Goal: Task Accomplishment & Management: Manage account settings

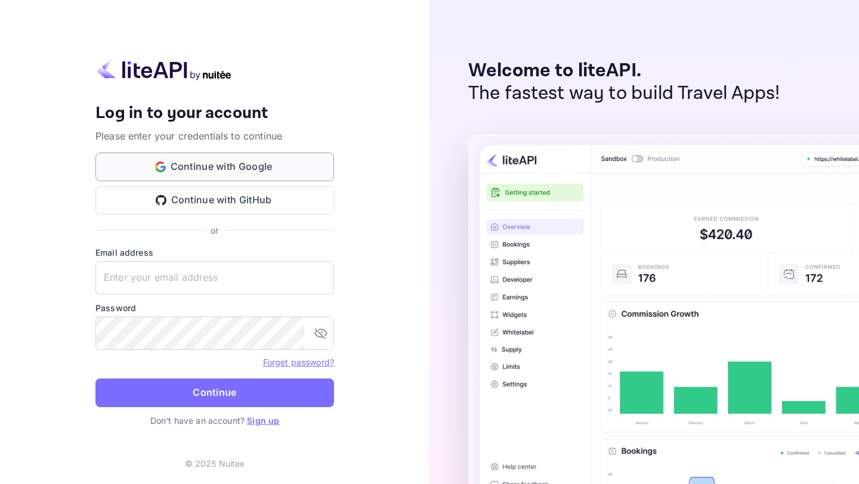
click at [239, 163] on button "Continue with Google" at bounding box center [214, 167] width 239 height 29
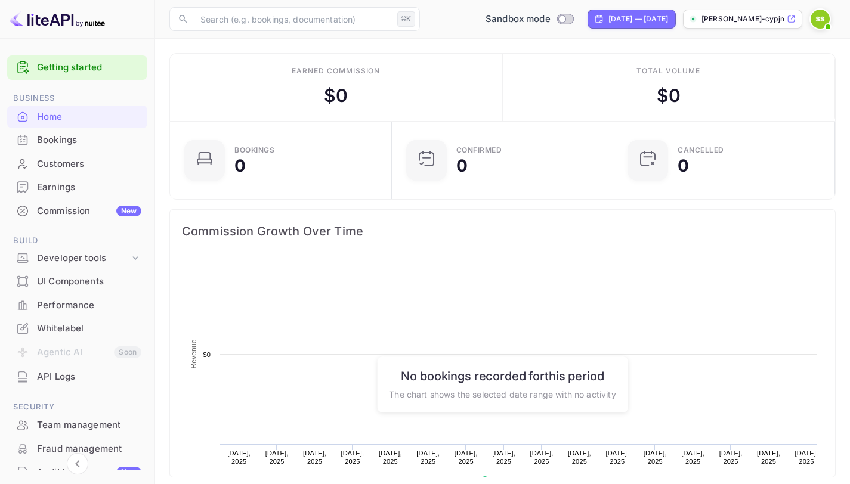
scroll to position [185, 206]
click at [65, 258] on div "Developer tools" at bounding box center [83, 259] width 92 height 14
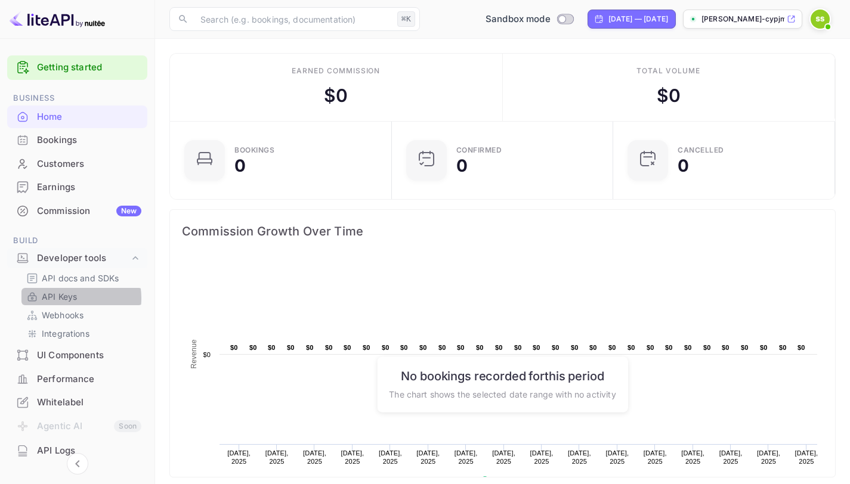
click at [70, 298] on p "API Keys" at bounding box center [59, 297] width 35 height 13
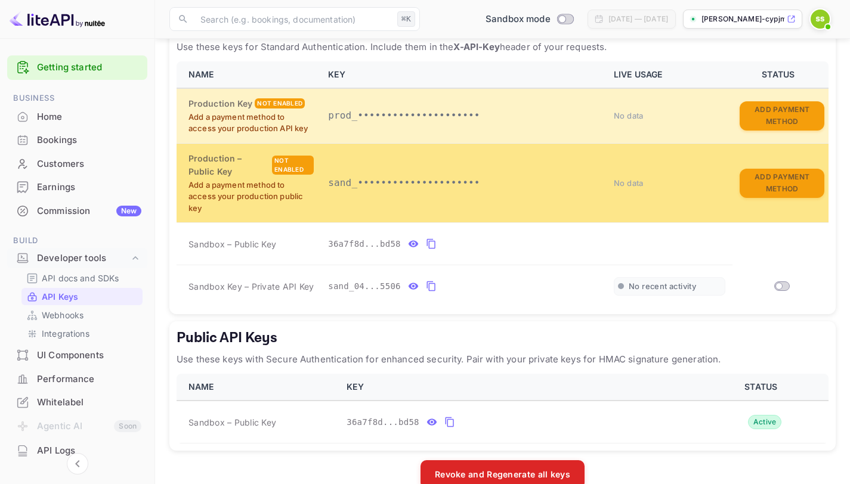
scroll to position [282, 0]
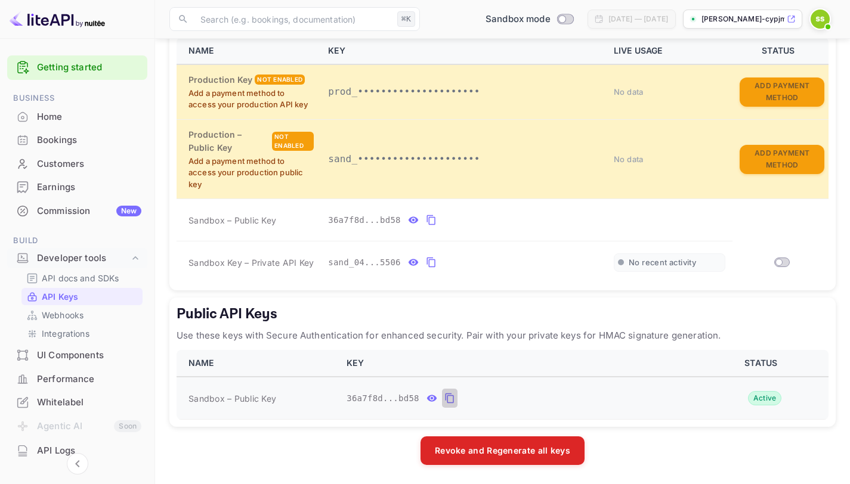
click at [451, 401] on icon "public api keys table" at bounding box center [449, 398] width 11 height 14
click at [787, 262] on input "Switch" at bounding box center [778, 262] width 21 height 7
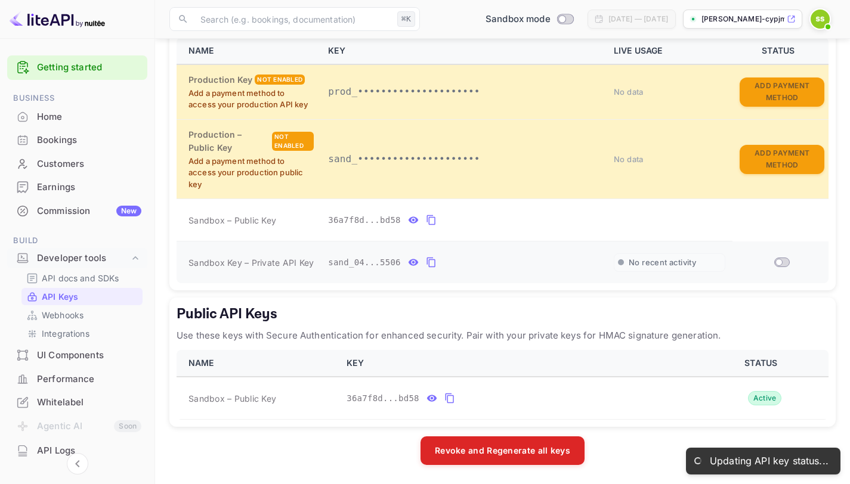
checkbox input "true"
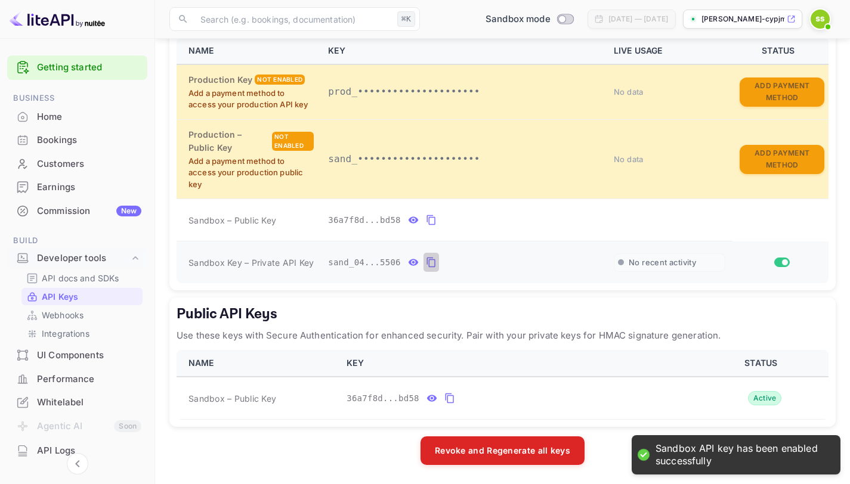
click at [432, 263] on icon "private api keys table" at bounding box center [431, 262] width 11 height 14
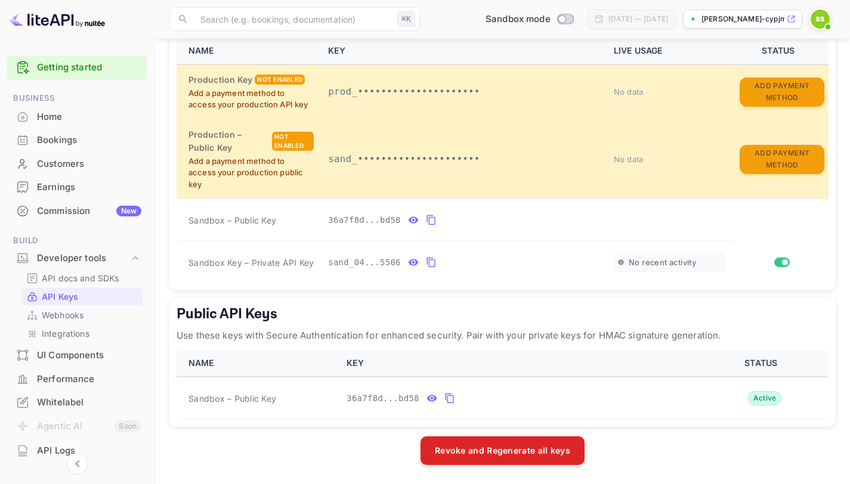
click at [56, 350] on div "UI Components" at bounding box center [89, 356] width 104 height 14
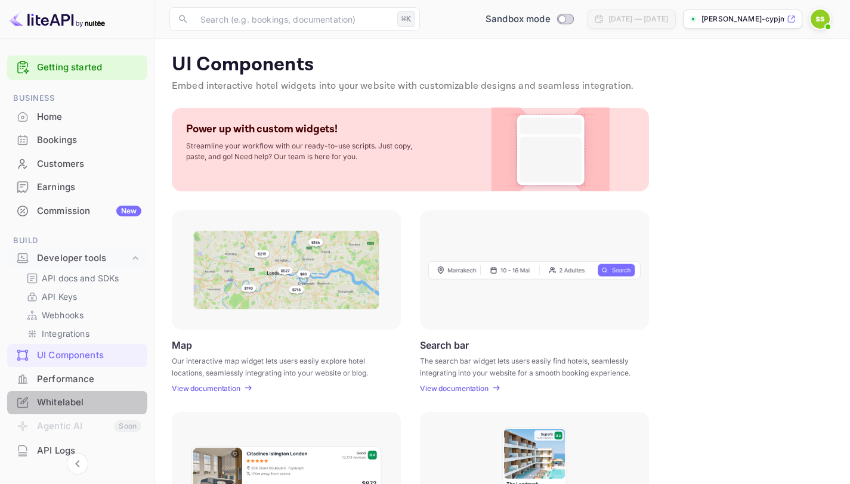
click at [69, 396] on div "Whitelabel" at bounding box center [89, 403] width 104 height 14
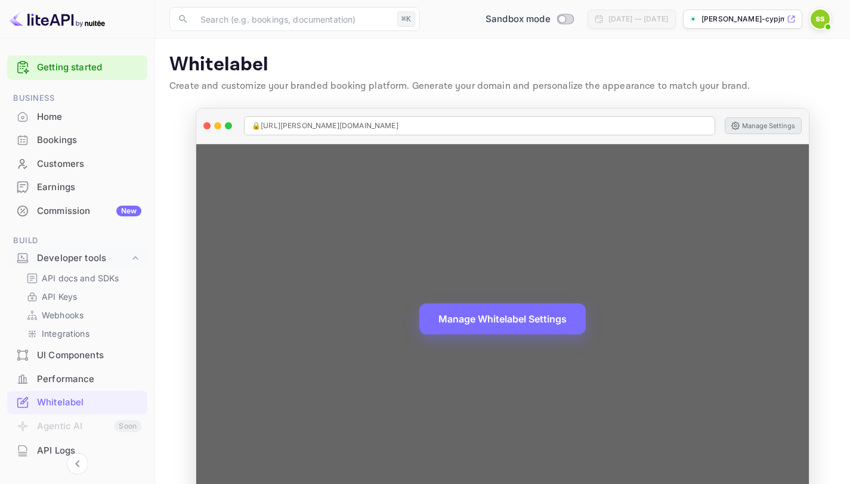
click at [756, 122] on button "Manage Settings" at bounding box center [763, 126] width 77 height 17
click at [747, 125] on button "Manage Settings" at bounding box center [763, 126] width 77 height 17
